Goal: Navigation & Orientation: Find specific page/section

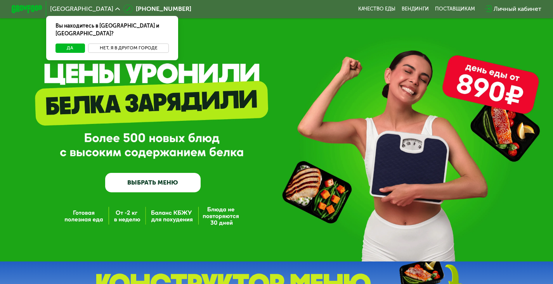
click at [110, 43] on button "Нет, я в другом городе" at bounding box center [128, 47] width 81 height 9
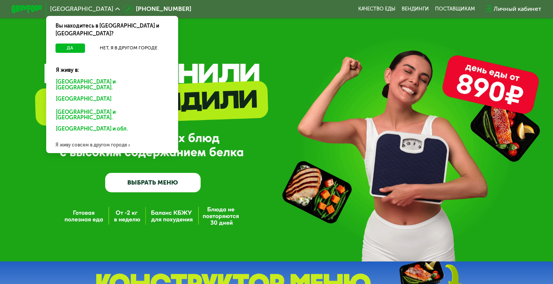
click at [91, 94] on div "[GEOGRAPHIC_DATA] и [GEOGRAPHIC_DATA]." at bounding box center [111, 100] width 120 height 12
